Goal: Task Accomplishment & Management: Manage account settings

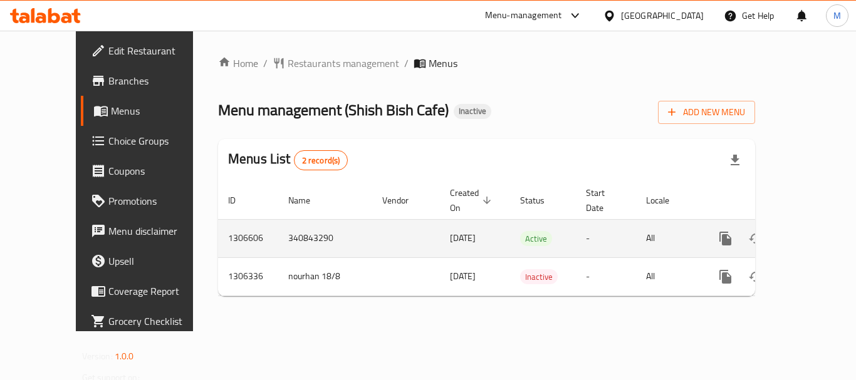
click at [808, 231] on icon "enhanced table" at bounding box center [815, 238] width 15 height 15
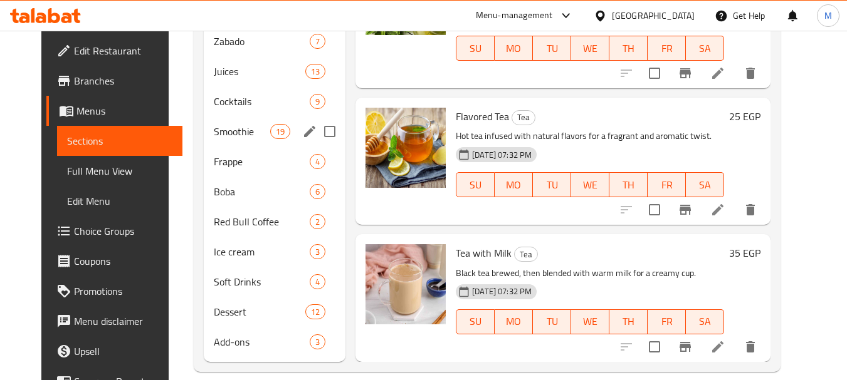
scroll to position [406, 0]
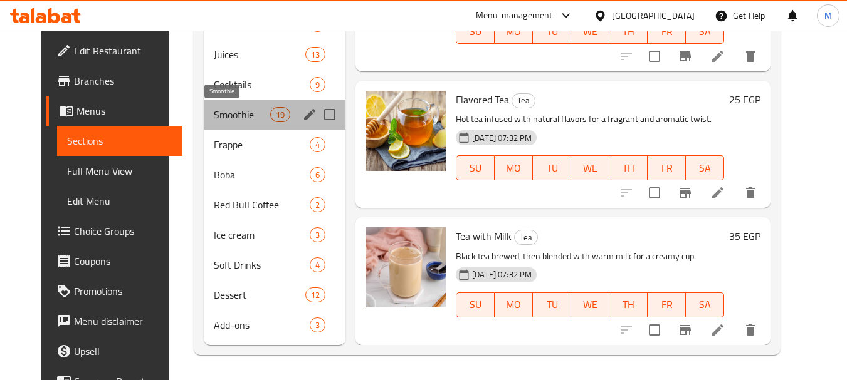
click at [214, 117] on span "Smoothie" at bounding box center [242, 114] width 56 height 15
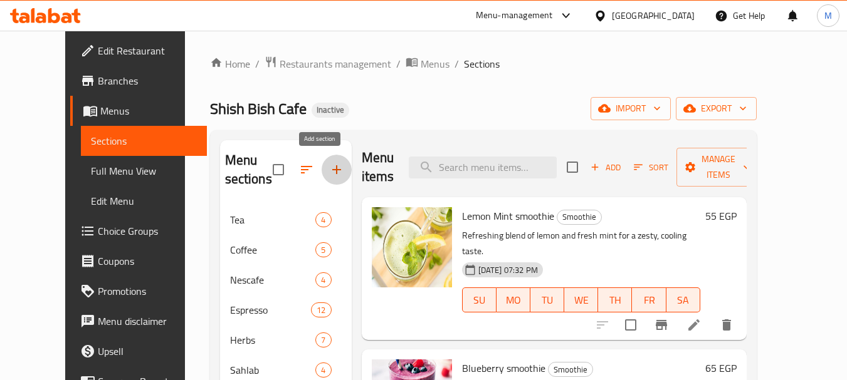
click at [329, 169] on icon "button" at bounding box center [336, 169] width 15 height 15
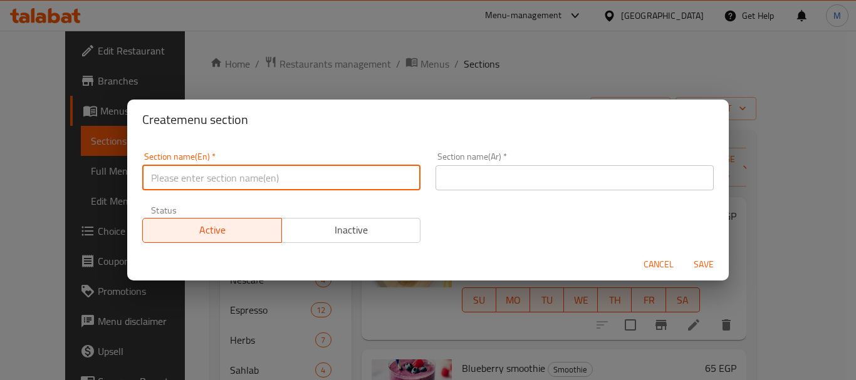
click at [352, 184] on input "text" at bounding box center [281, 177] width 278 height 25
type input "Milkshake"
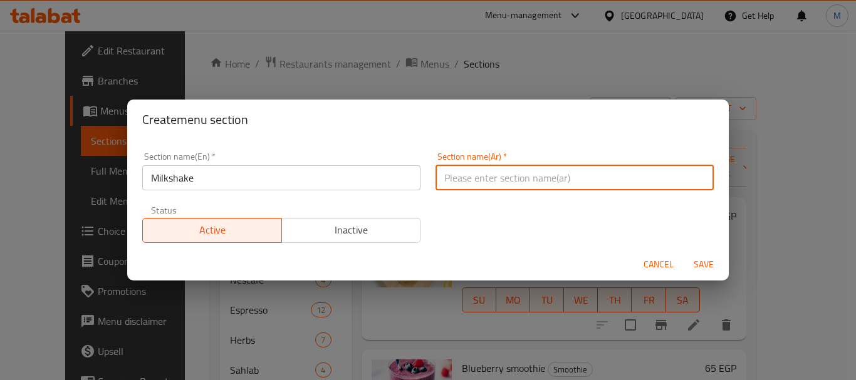
click at [512, 170] on input "text" at bounding box center [574, 177] width 278 height 25
type input "الميلك شيك"
click at [704, 263] on span "Save" at bounding box center [704, 265] width 30 height 16
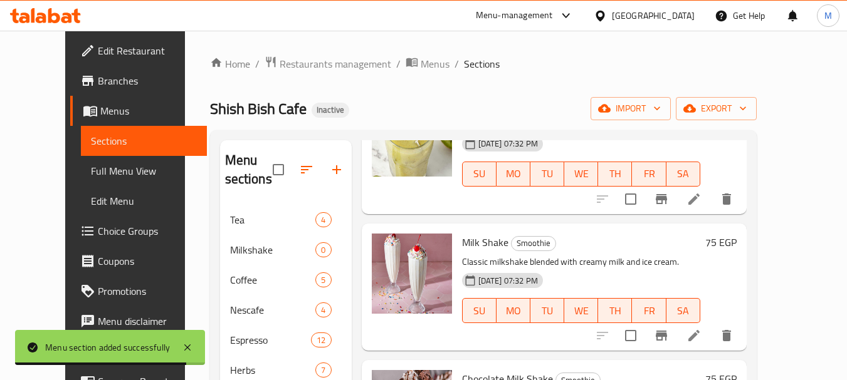
scroll to position [1168, 0]
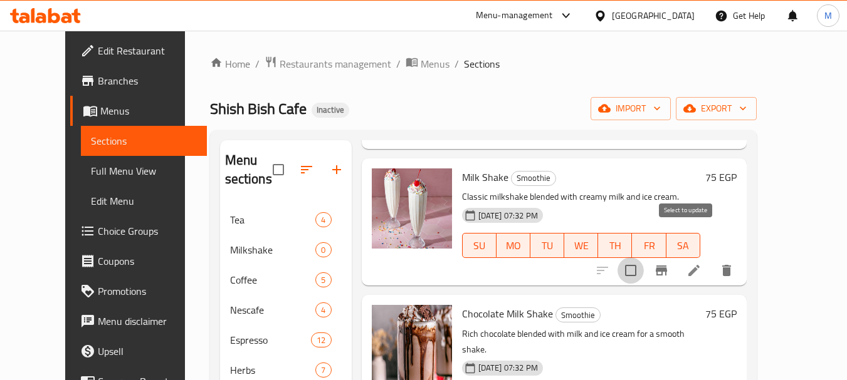
click at [643, 258] on input "checkbox" at bounding box center [630, 271] width 26 height 26
checkbox input "true"
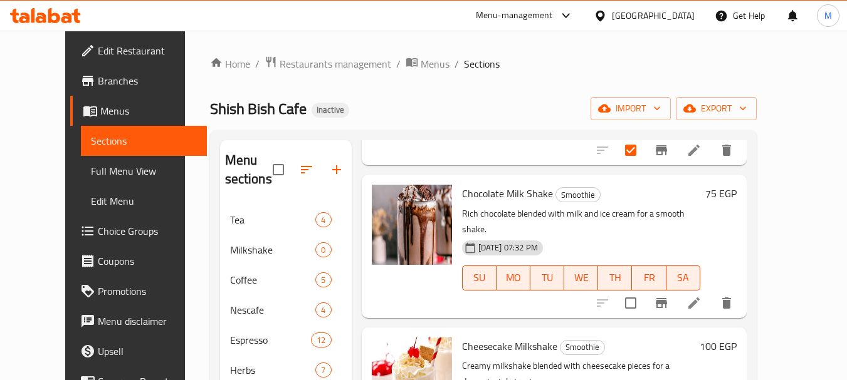
scroll to position [1293, 0]
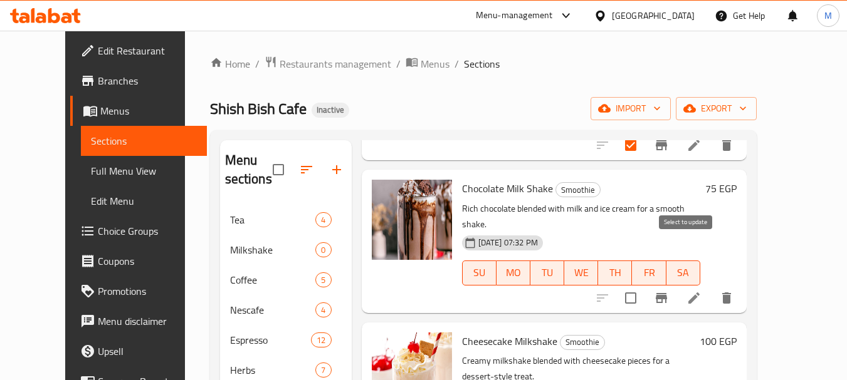
click at [643, 285] on input "checkbox" at bounding box center [630, 298] width 26 height 26
checkbox input "true"
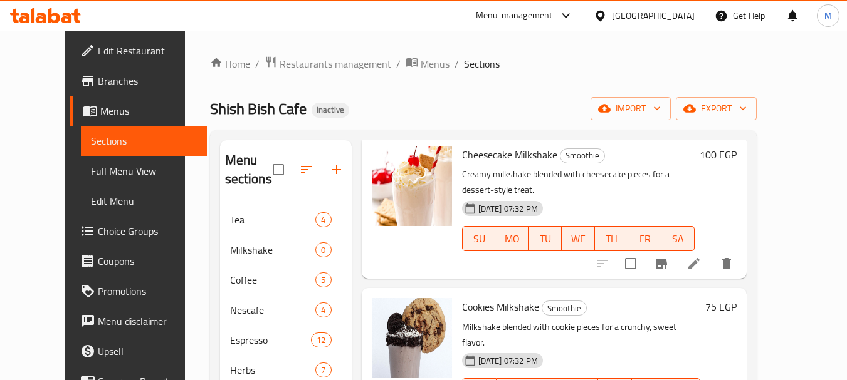
scroll to position [1481, 0]
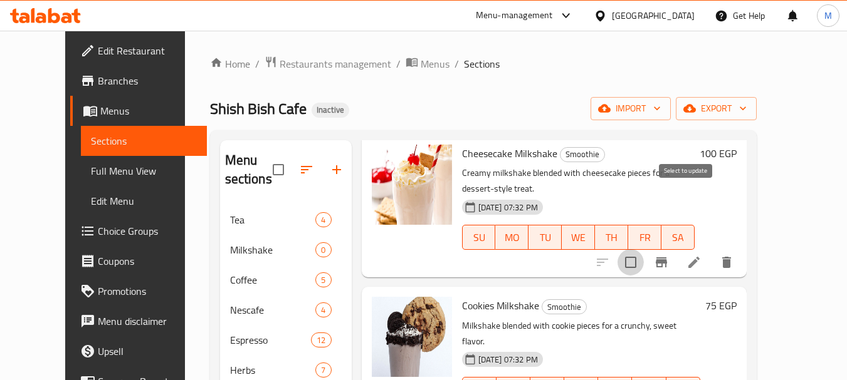
click at [643, 249] on input "checkbox" at bounding box center [630, 262] width 26 height 26
checkbox input "true"
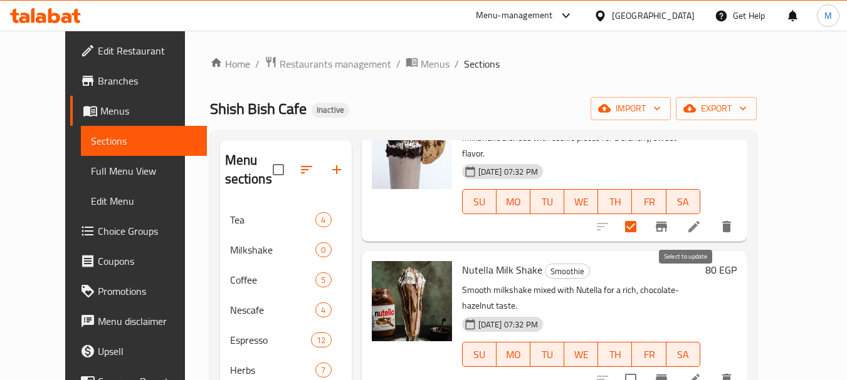
click at [643, 367] on input "checkbox" at bounding box center [630, 380] width 26 height 26
checkbox input "true"
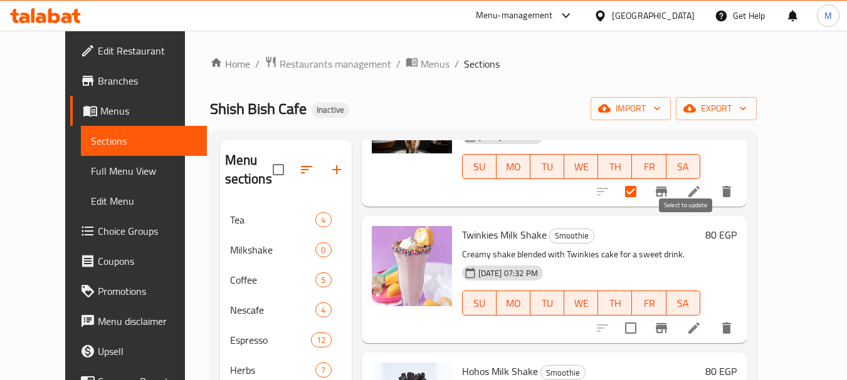
click at [643, 315] on input "checkbox" at bounding box center [630, 328] width 26 height 26
checkbox input "true"
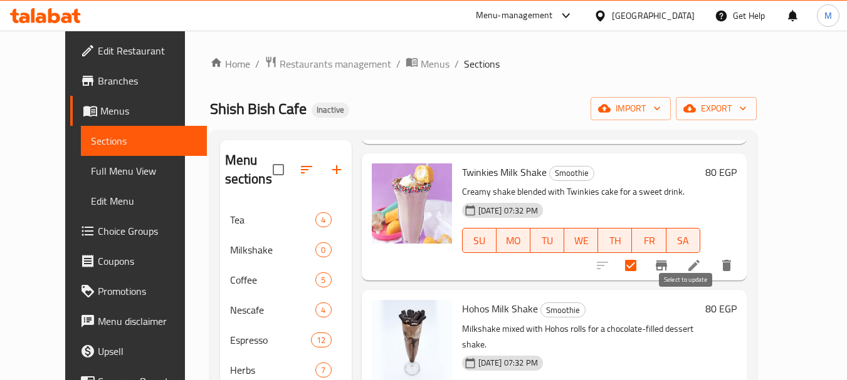
checkbox input "true"
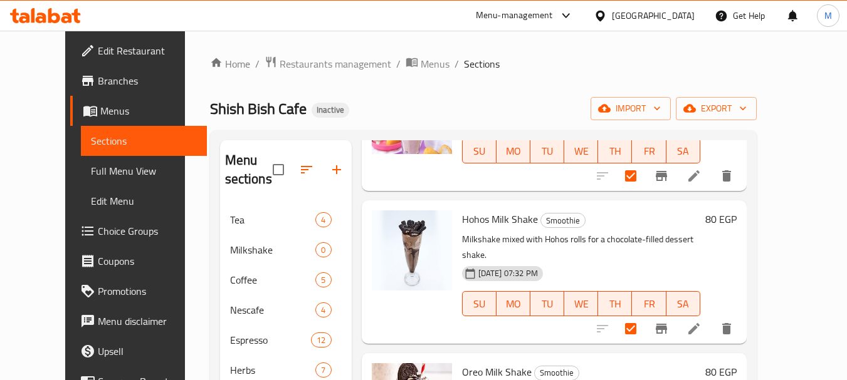
scroll to position [2010, 0]
checkbox input "true"
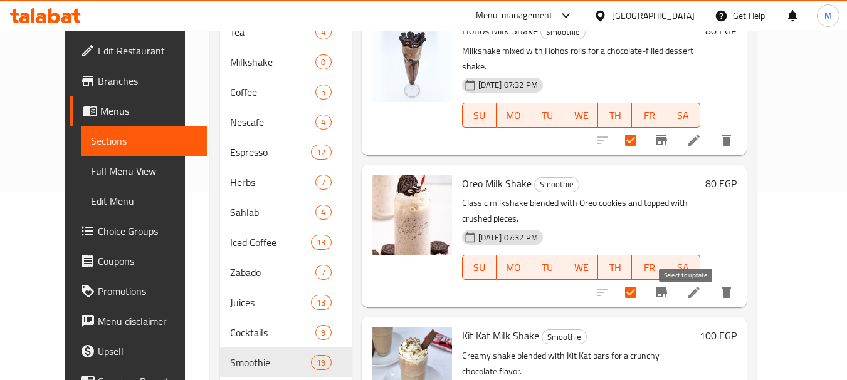
checkbox input "true"
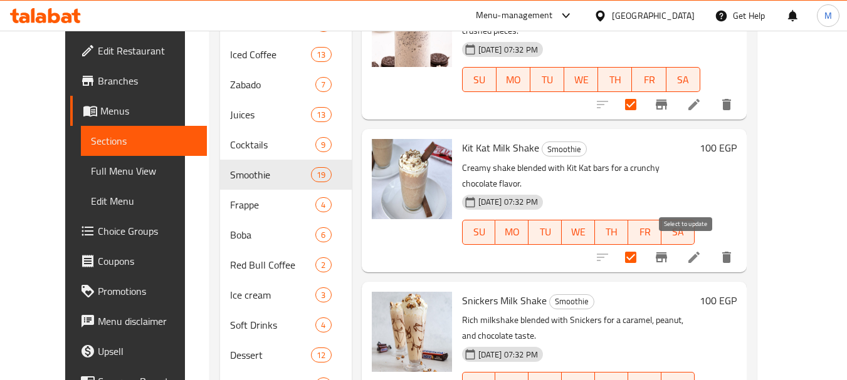
checkbox input "true"
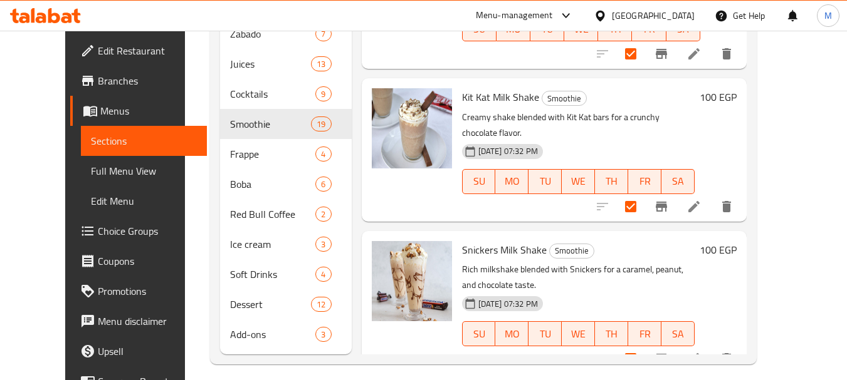
scroll to position [436, 0]
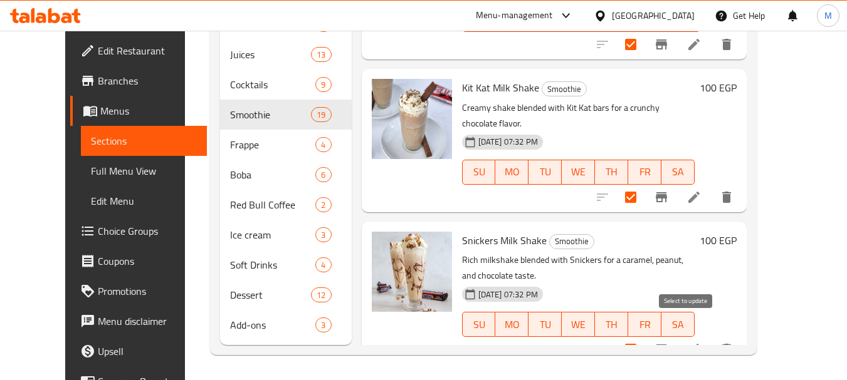
checkbox input "true"
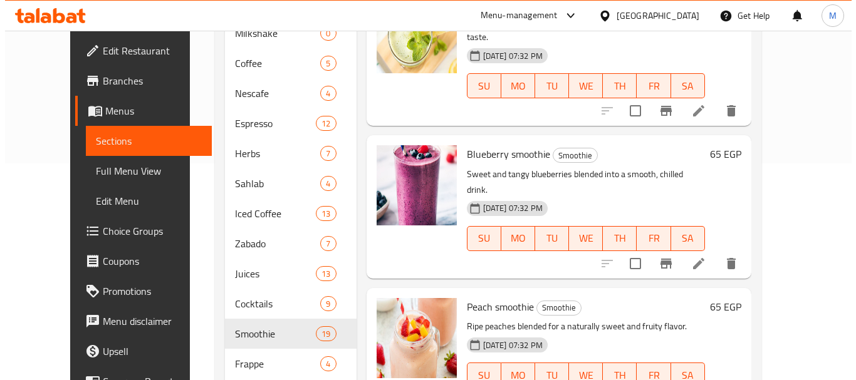
scroll to position [0, 0]
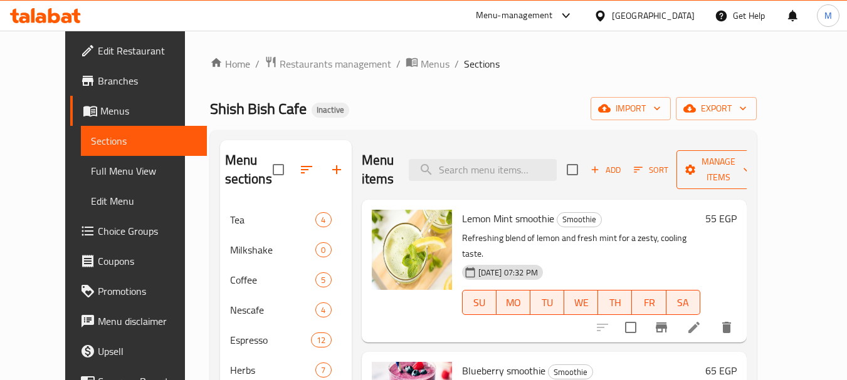
click at [750, 182] on span "Manage items" at bounding box center [718, 169] width 64 height 31
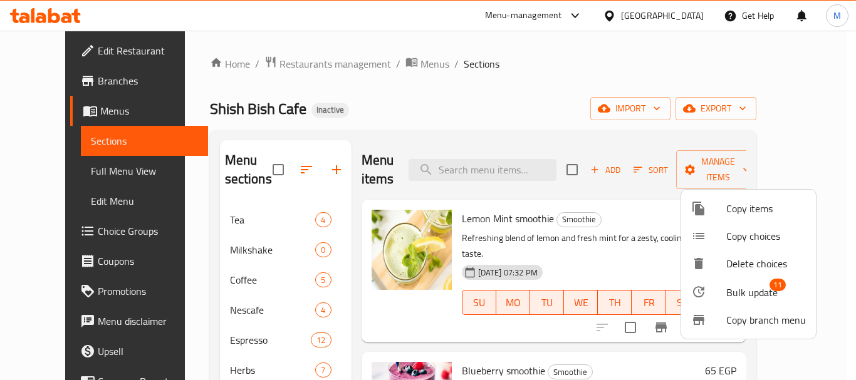
click at [761, 293] on span "Bulk update" at bounding box center [751, 292] width 51 height 15
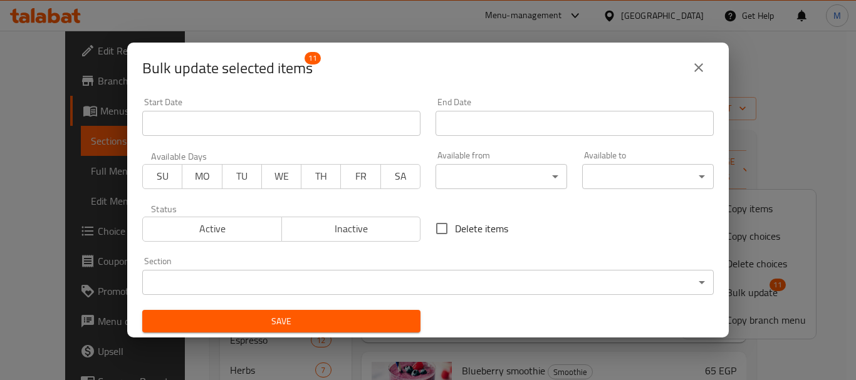
click at [386, 279] on body "​ Menu-management [GEOGRAPHIC_DATA] Get Help M Edit Restaurant Branches Menus S…" at bounding box center [428, 206] width 856 height 350
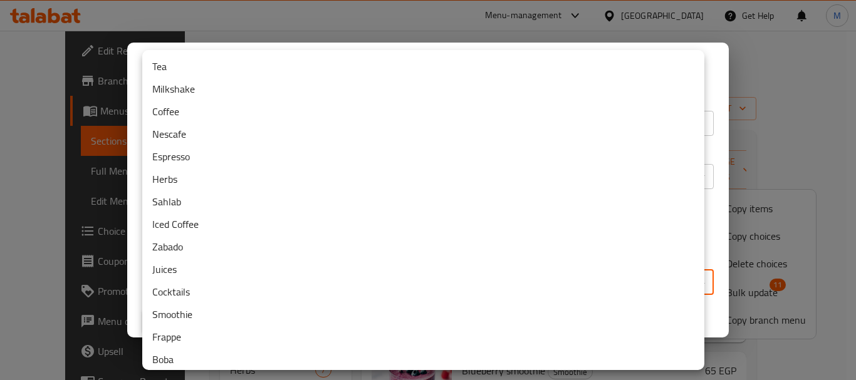
click at [177, 88] on li "Milkshake" at bounding box center [423, 89] width 562 height 23
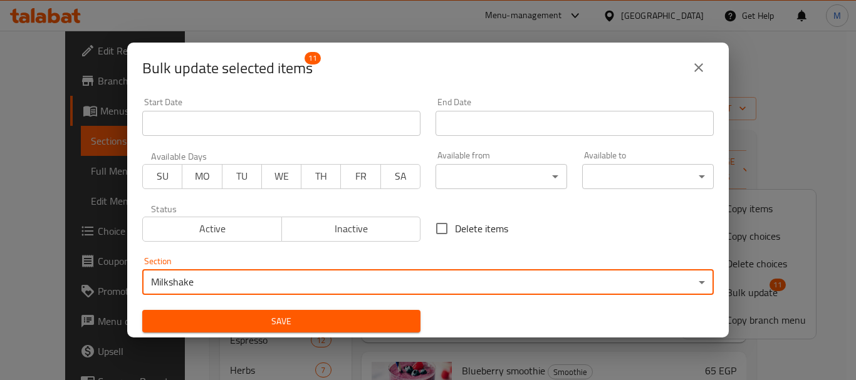
click at [326, 323] on span "Save" at bounding box center [281, 322] width 258 height 16
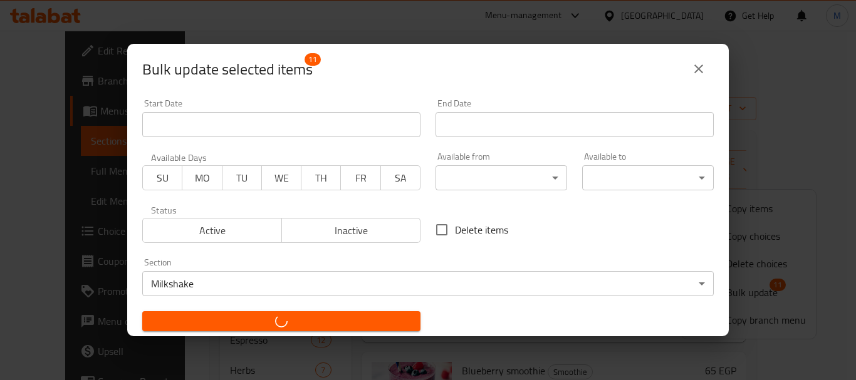
checkbox input "false"
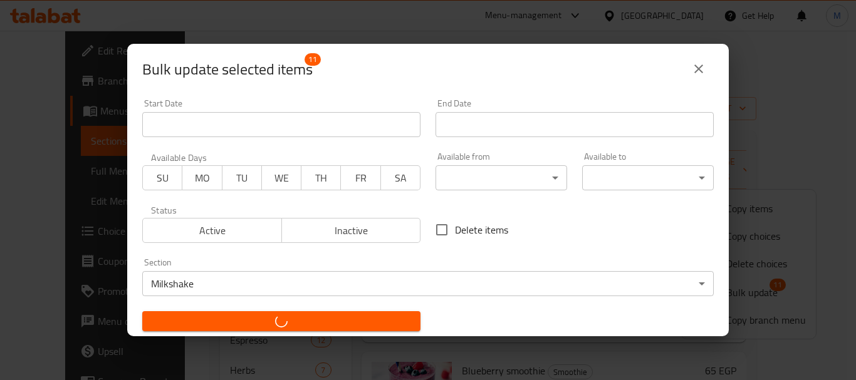
checkbox input "false"
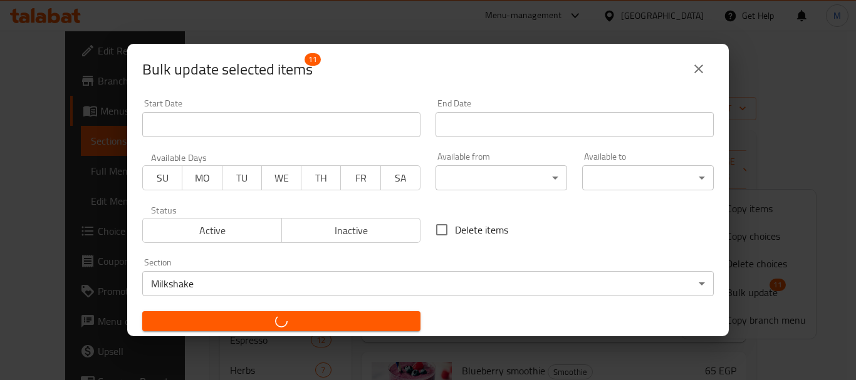
checkbox input "false"
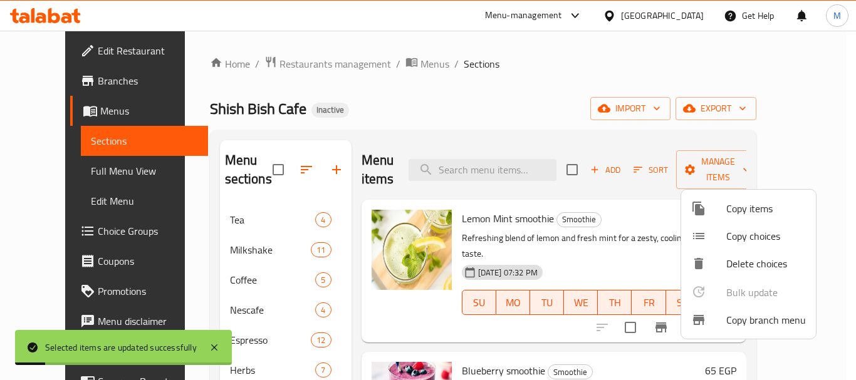
click at [290, 169] on div at bounding box center [428, 190] width 856 height 380
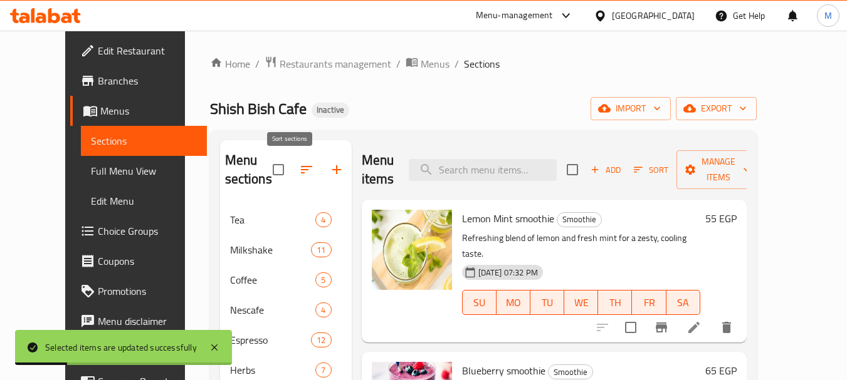
click at [299, 169] on icon "button" at bounding box center [306, 169] width 15 height 15
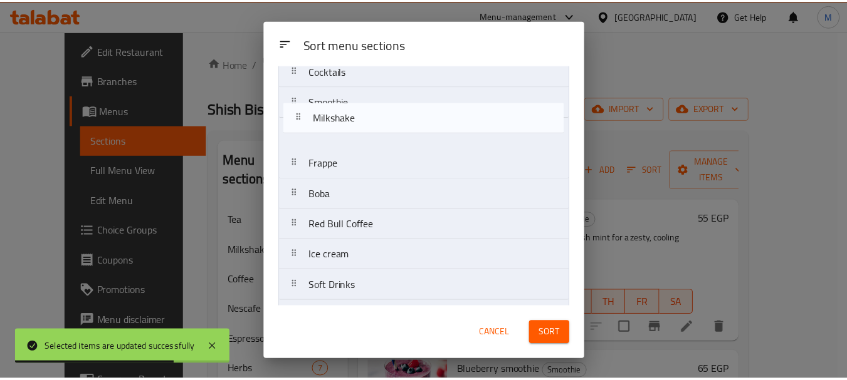
scroll to position [320, 0]
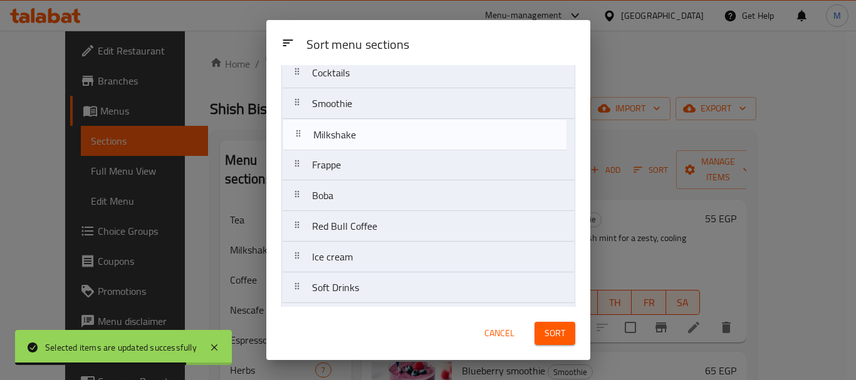
click at [295, 151] on nav "Tea Milkshake Coffee Nescafe Espresso Herbs Sahlab Iced Coffee Zabado Juices Co…" at bounding box center [428, 73] width 294 height 585
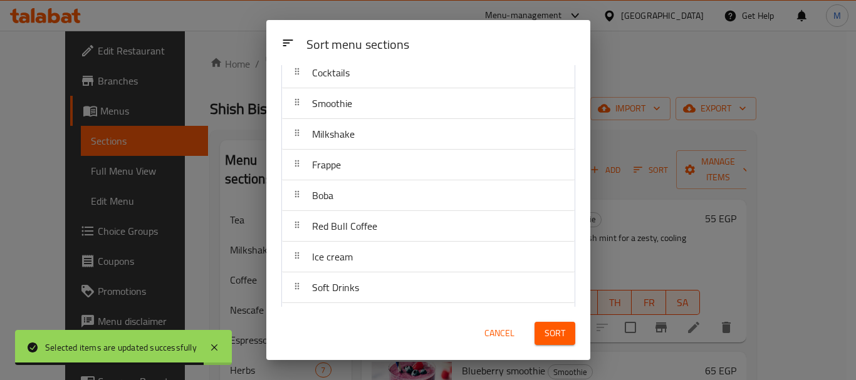
click at [543, 331] on button "Sort" at bounding box center [554, 333] width 41 height 23
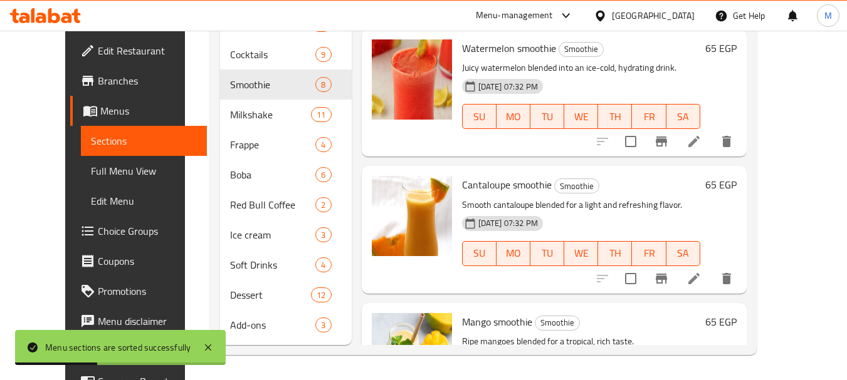
scroll to position [504, 0]
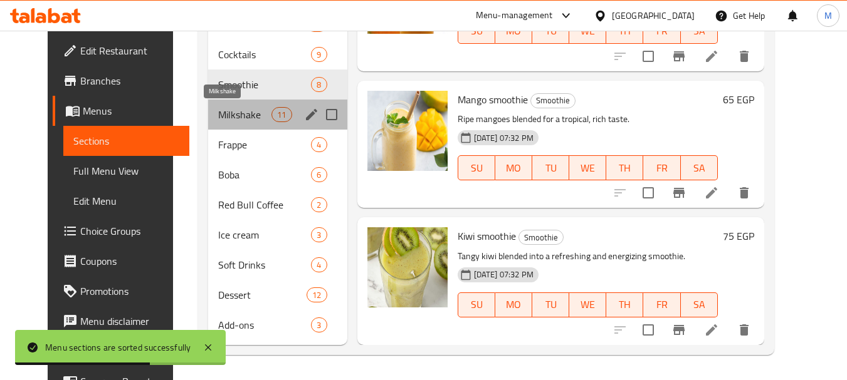
click at [218, 113] on span "Milkshake" at bounding box center [244, 114] width 53 height 15
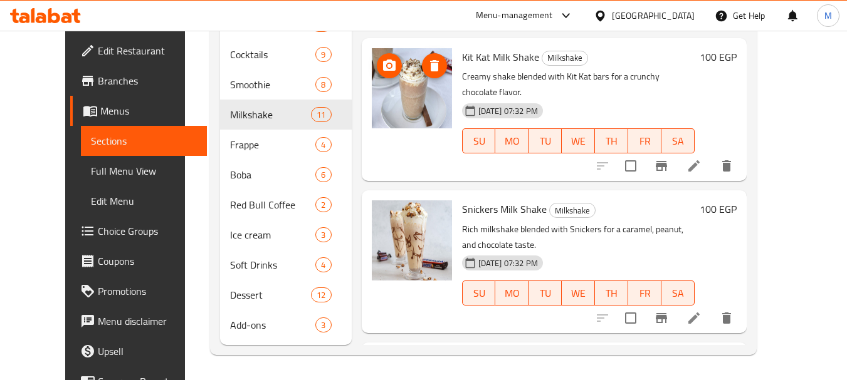
scroll to position [727, 0]
